Goal: Task Accomplishment & Management: Use online tool/utility

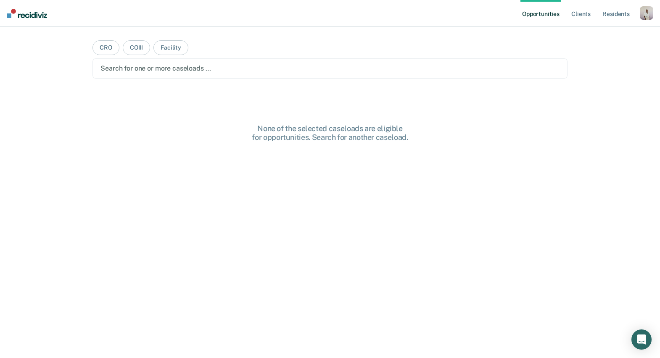
click at [640, 13] on div "button" at bounding box center [646, 12] width 13 height 13
click at [593, 31] on link "Profile" at bounding box center [613, 34] width 68 height 7
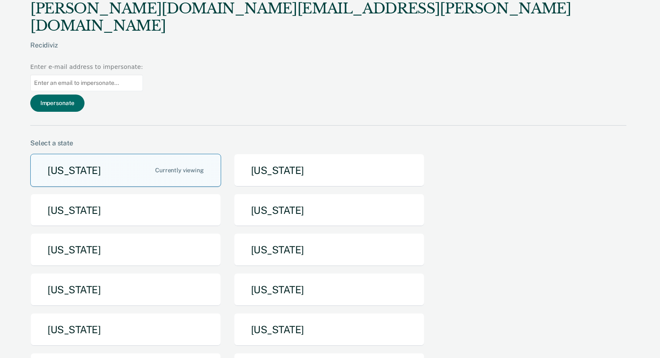
click at [104, 154] on button "[US_STATE]" at bounding box center [125, 170] width 191 height 33
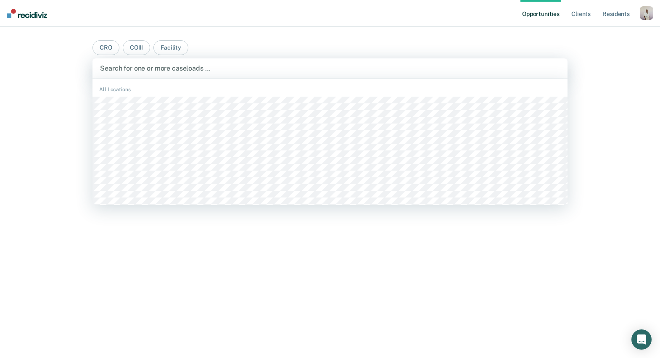
click at [277, 71] on div at bounding box center [330, 69] width 460 height 10
click at [143, 50] on button "COIII" at bounding box center [136, 47] width 27 height 15
click at [155, 70] on div at bounding box center [330, 69] width 460 height 10
click at [242, 45] on main "CRO COIII Facility [PERSON_NAME], 1 of 339. 339 results available. Use Up and D…" at bounding box center [329, 182] width 495 height 311
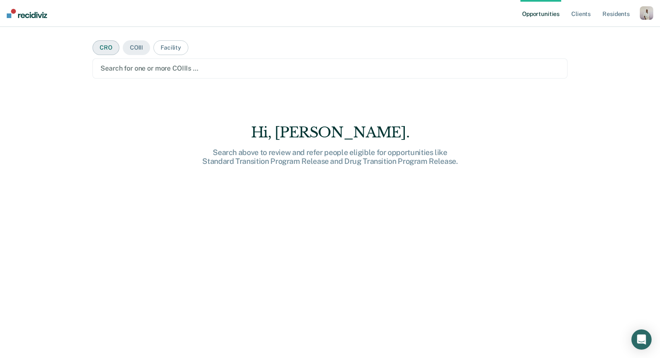
click at [102, 51] on button "CRO" at bounding box center [106, 47] width 27 height 15
click at [163, 46] on button "Facility" at bounding box center [171, 47] width 35 height 15
click at [133, 49] on button "COIII" at bounding box center [136, 47] width 27 height 15
click at [102, 51] on button "CRO" at bounding box center [106, 47] width 27 height 15
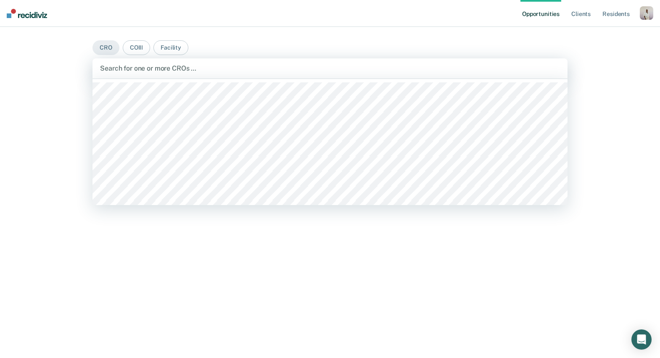
click at [175, 69] on div at bounding box center [330, 69] width 460 height 10
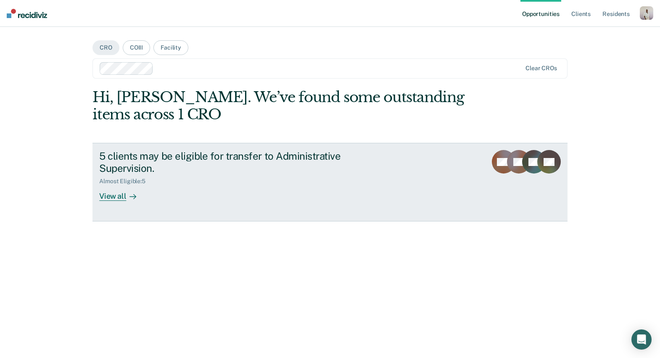
click at [215, 156] on div "5 clients may be eligible for transfer to Administrative Supervision." at bounding box center [246, 162] width 295 height 24
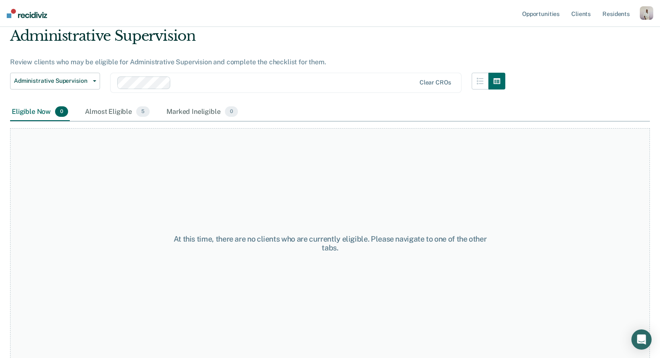
scroll to position [30, 0]
click at [116, 113] on div "Almost Eligible 5" at bounding box center [117, 113] width 68 height 19
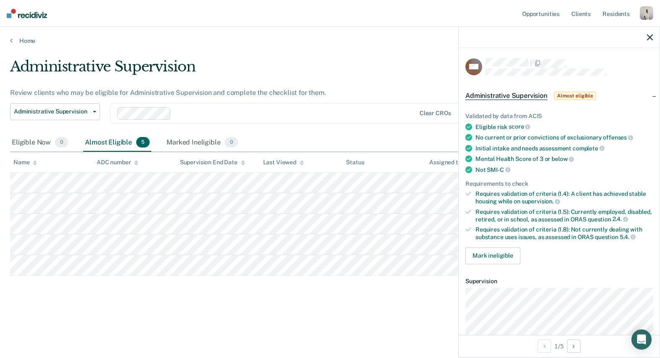
scroll to position [40, 0]
